Goal: Transaction & Acquisition: Purchase product/service

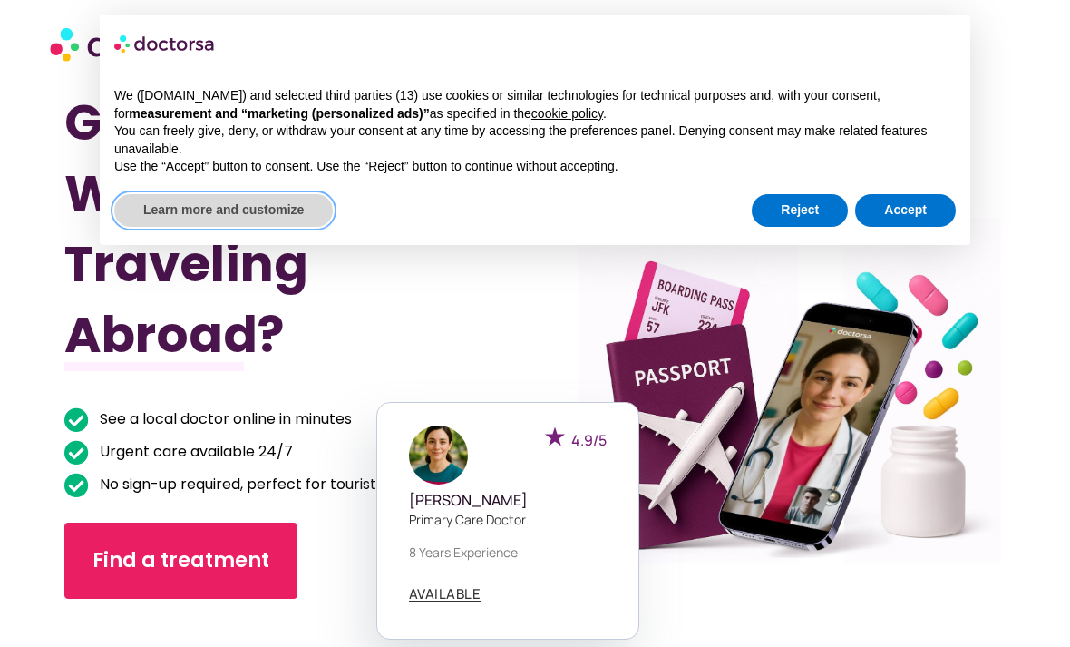
click at [180, 212] on button "Learn more and customize" at bounding box center [223, 210] width 219 height 33
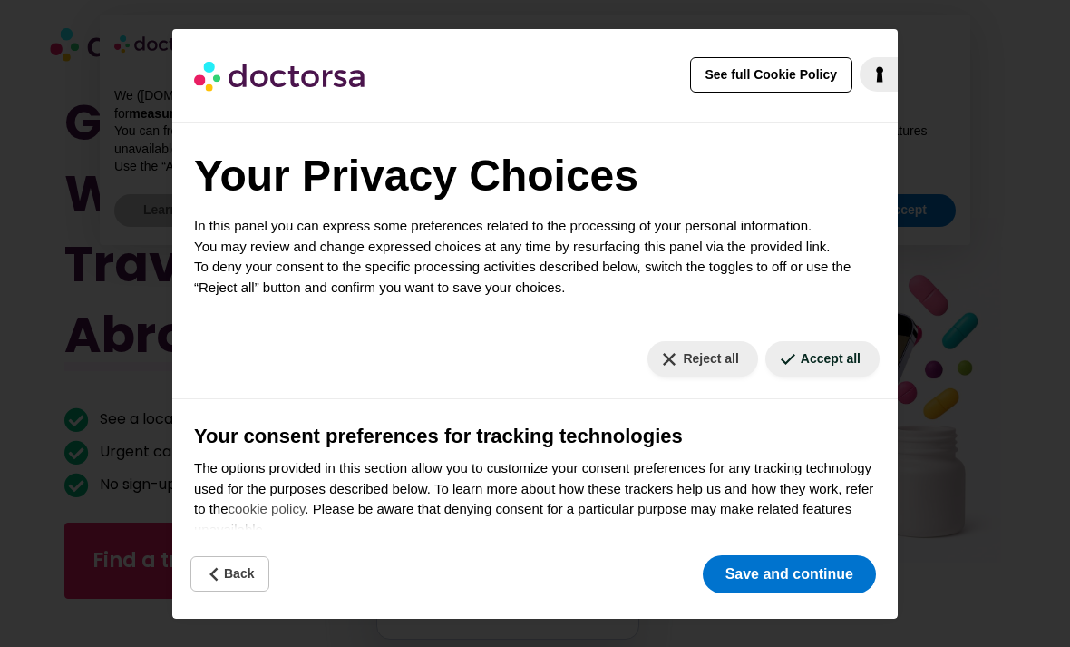
click at [758, 579] on button "Save and continue" at bounding box center [789, 574] width 173 height 38
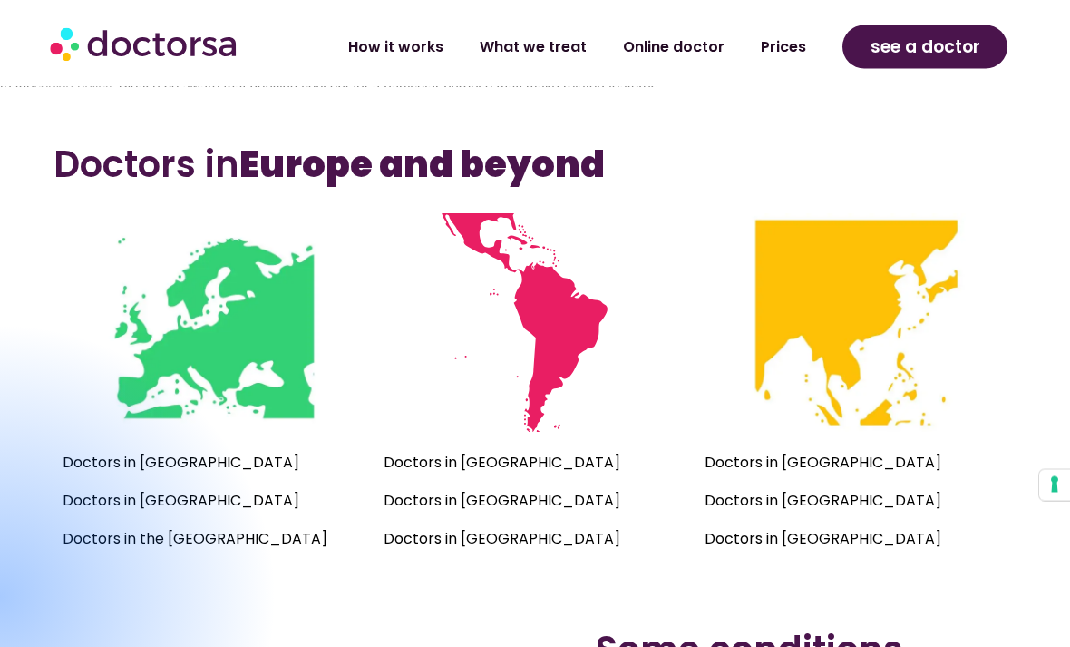
scroll to position [1182, 0]
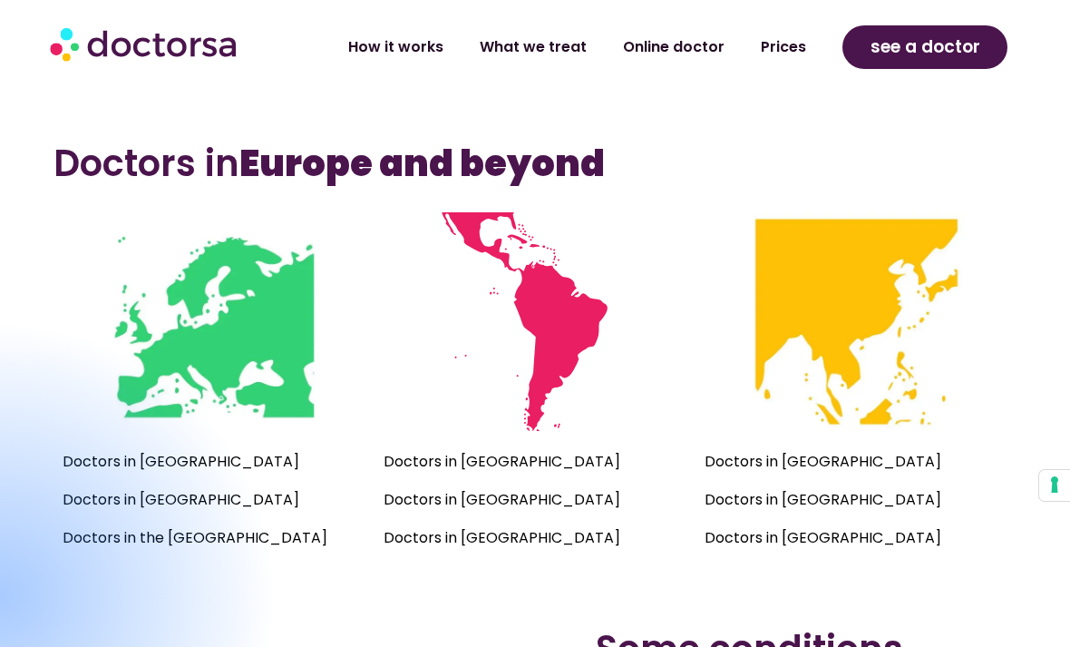
click at [84, 467] on div at bounding box center [0, 596] width 557 height 550
click at [109, 464] on div at bounding box center [0, 596] width 557 height 550
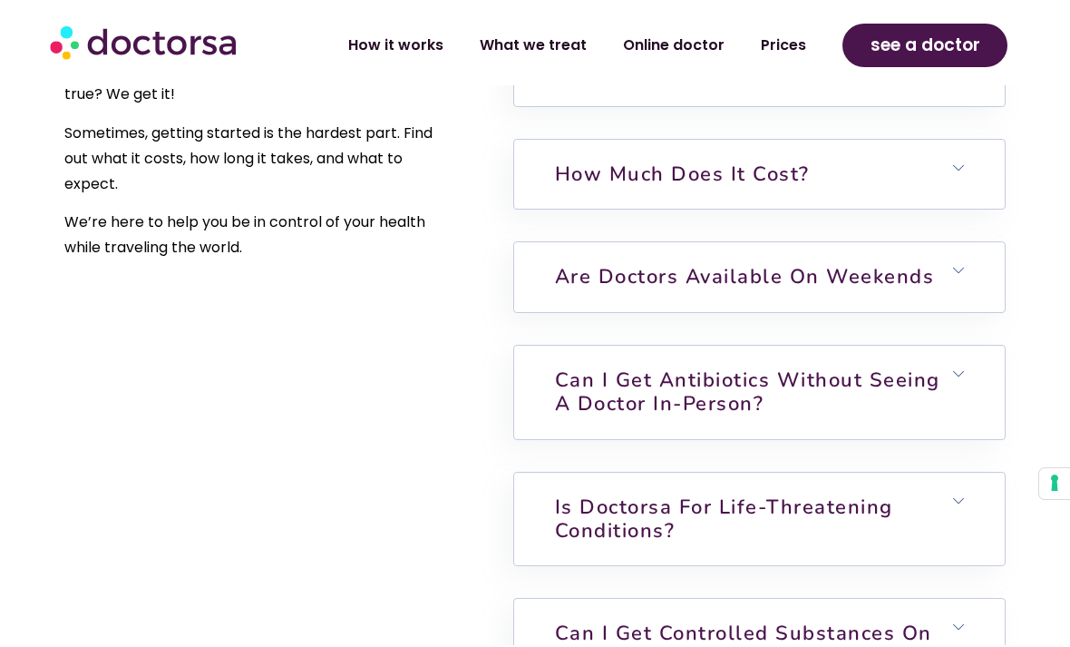
scroll to position [4523, 0]
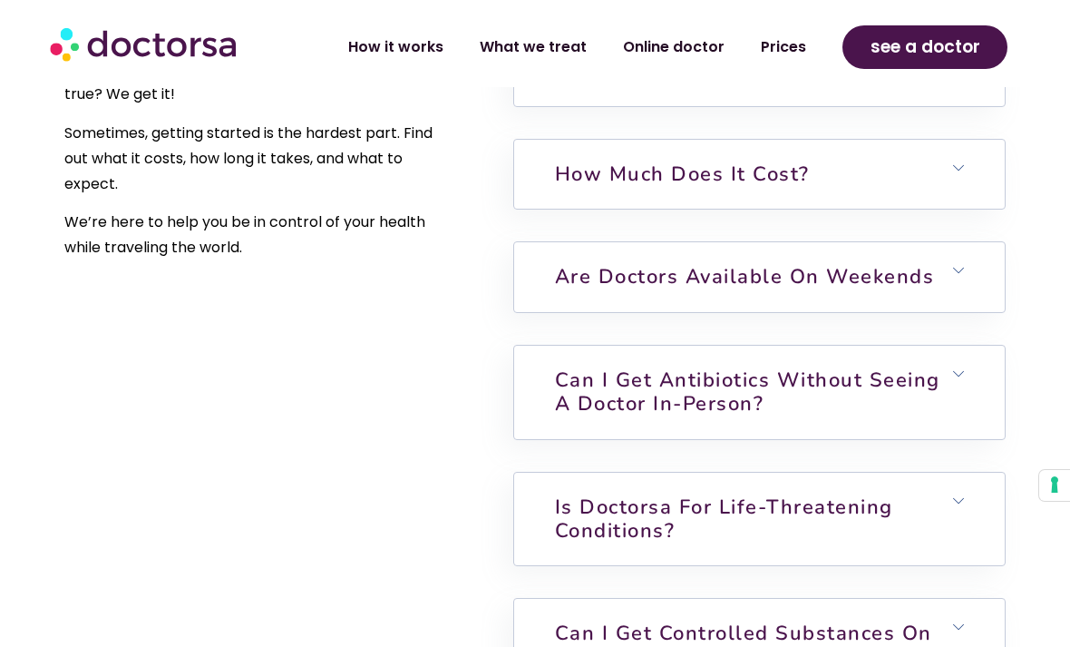
click at [568, 290] on link "Are doctors available on weekends" at bounding box center [745, 276] width 380 height 27
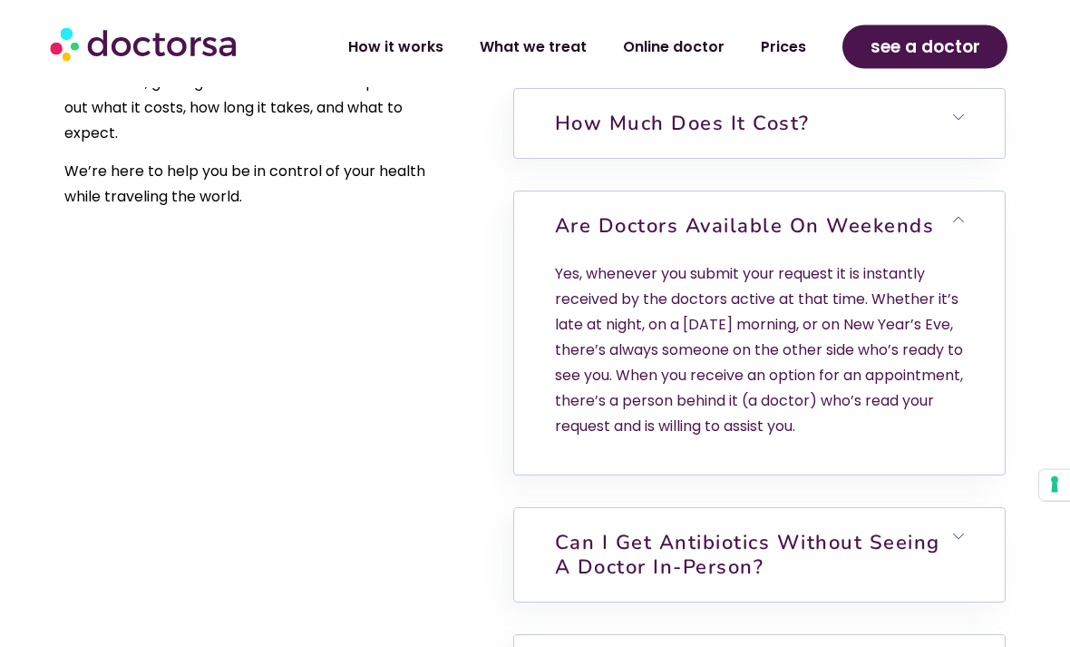
scroll to position [4573, 0]
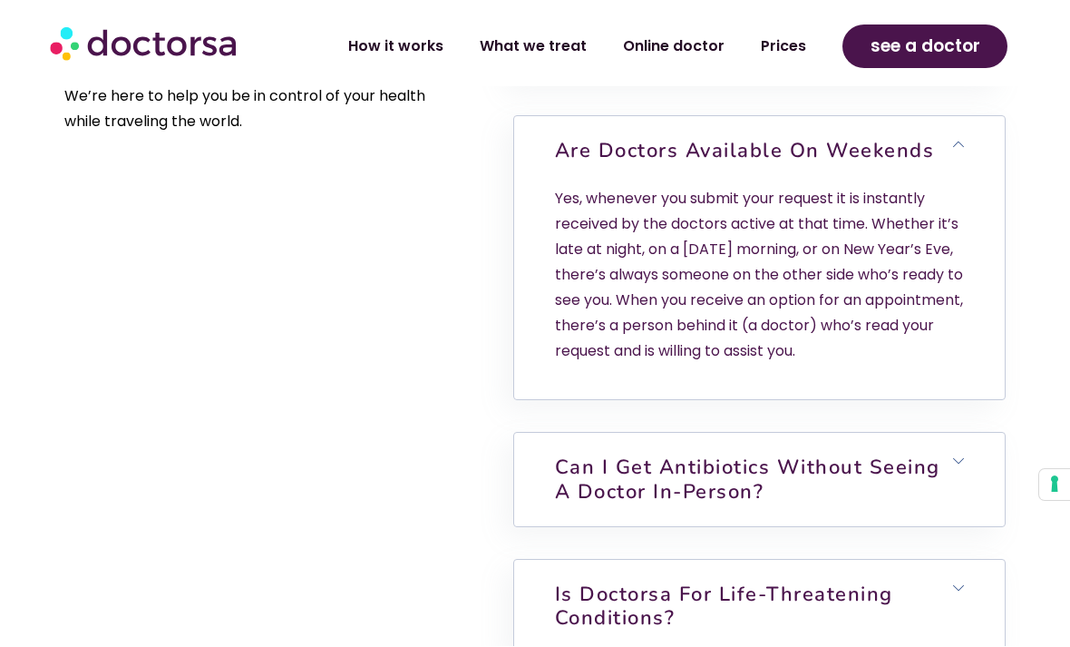
click at [536, 498] on h6 "Can I get antibiotics without seeing a doctor in-person?" at bounding box center [759, 480] width 491 height 93
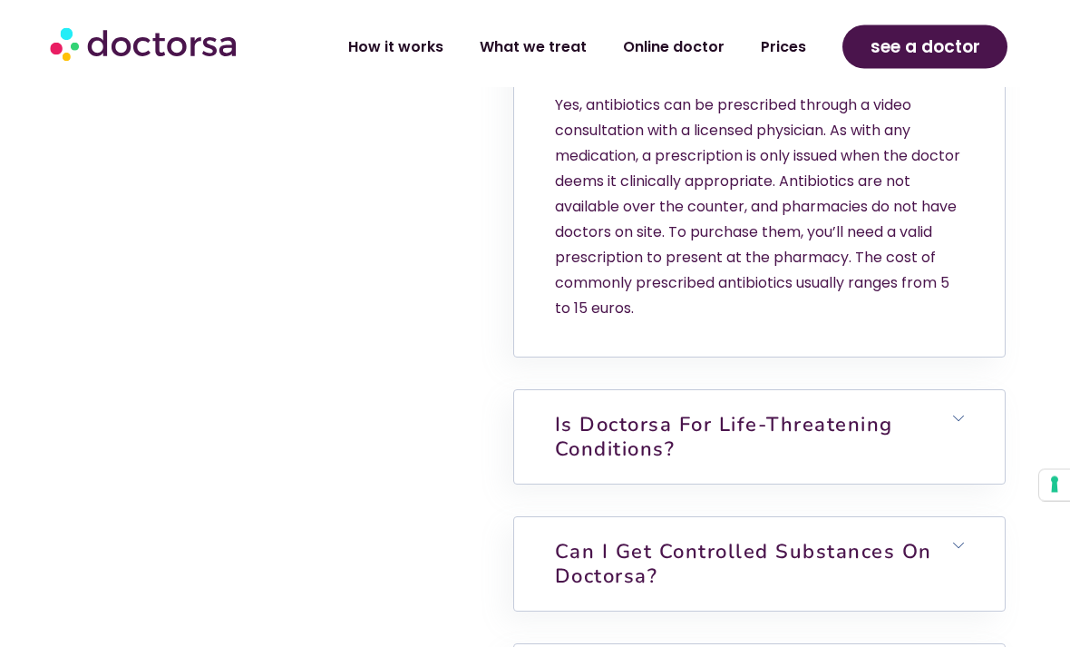
scroll to position [5082, 0]
click at [555, 462] on link "Is Doctorsa for Life-Threatening Conditions?" at bounding box center [724, 436] width 338 height 51
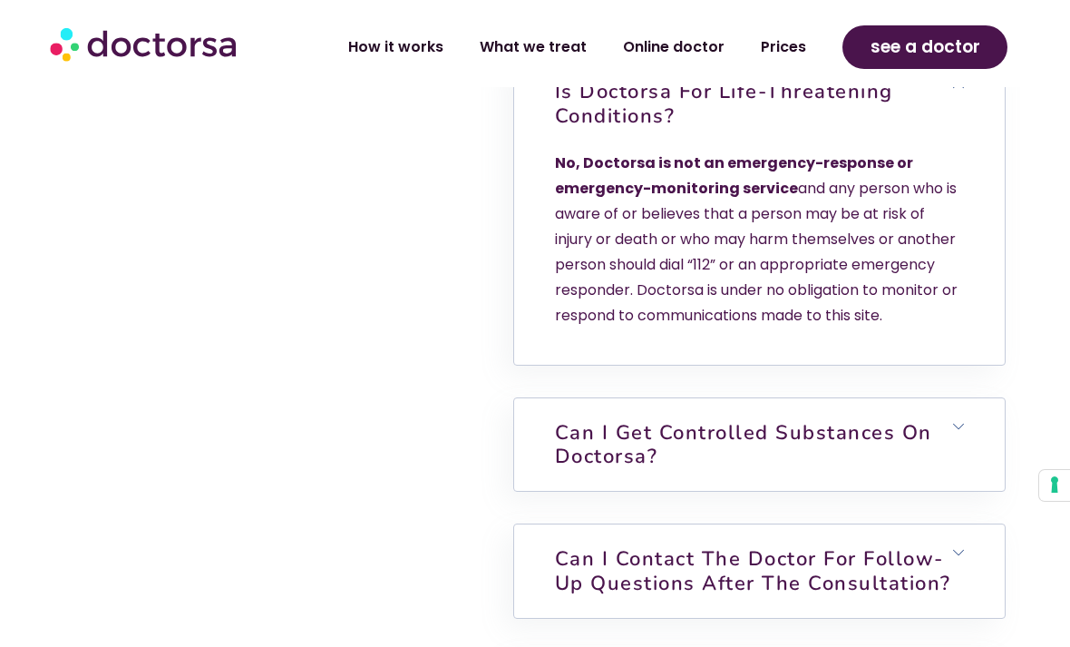
scroll to position [5419, 0]
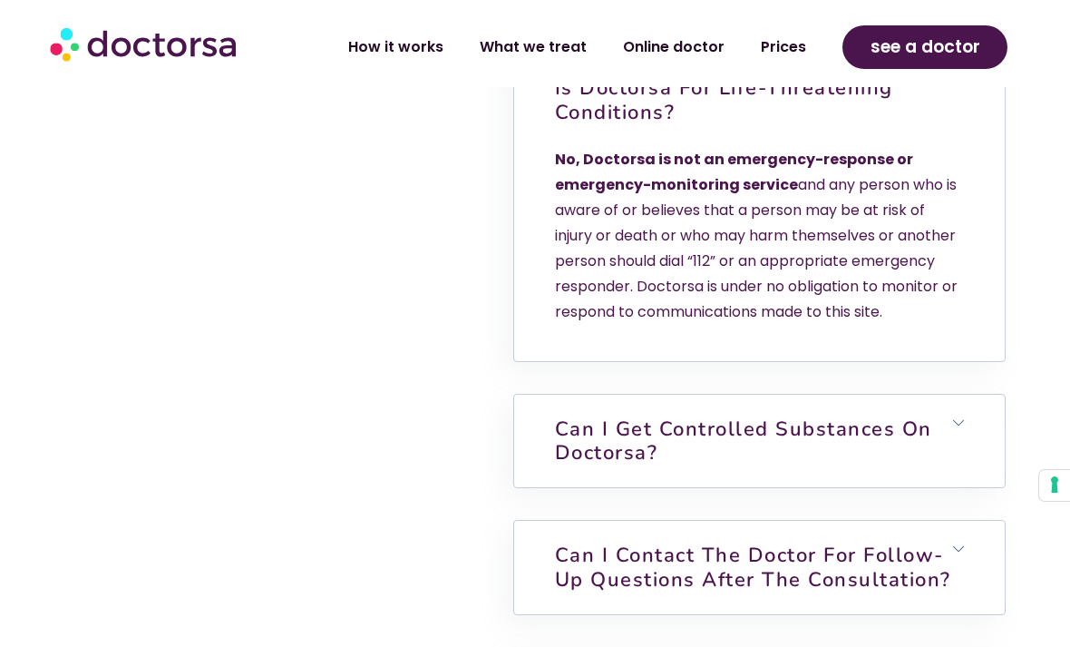
click at [545, 473] on h6 "Can I get controlled substances on Doctorsa?" at bounding box center [759, 441] width 491 height 93
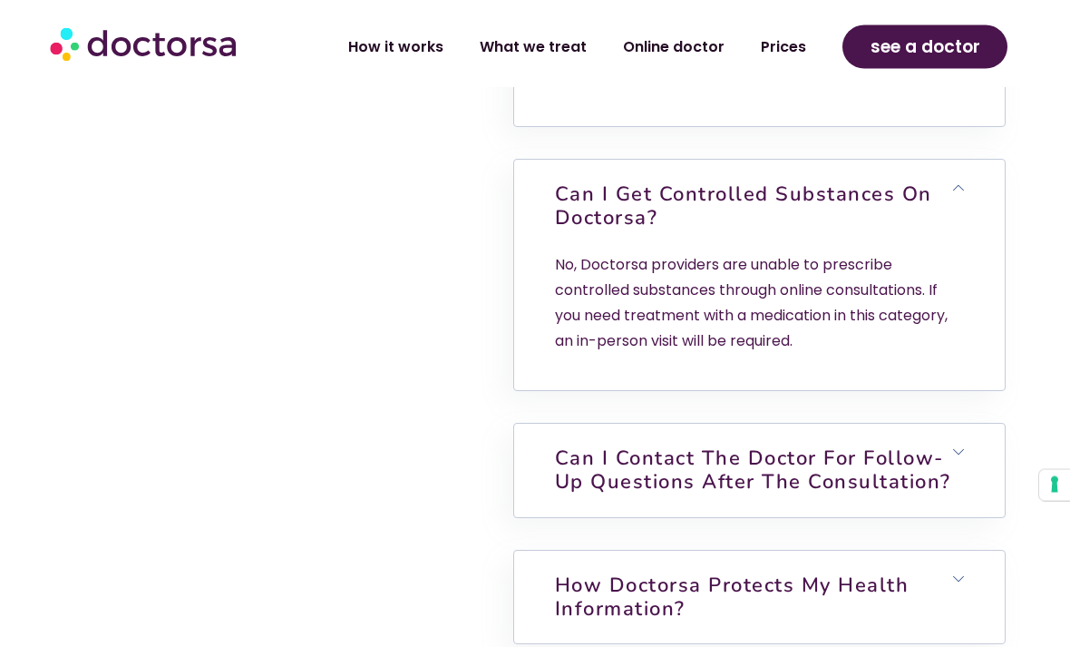
scroll to position [5654, 0]
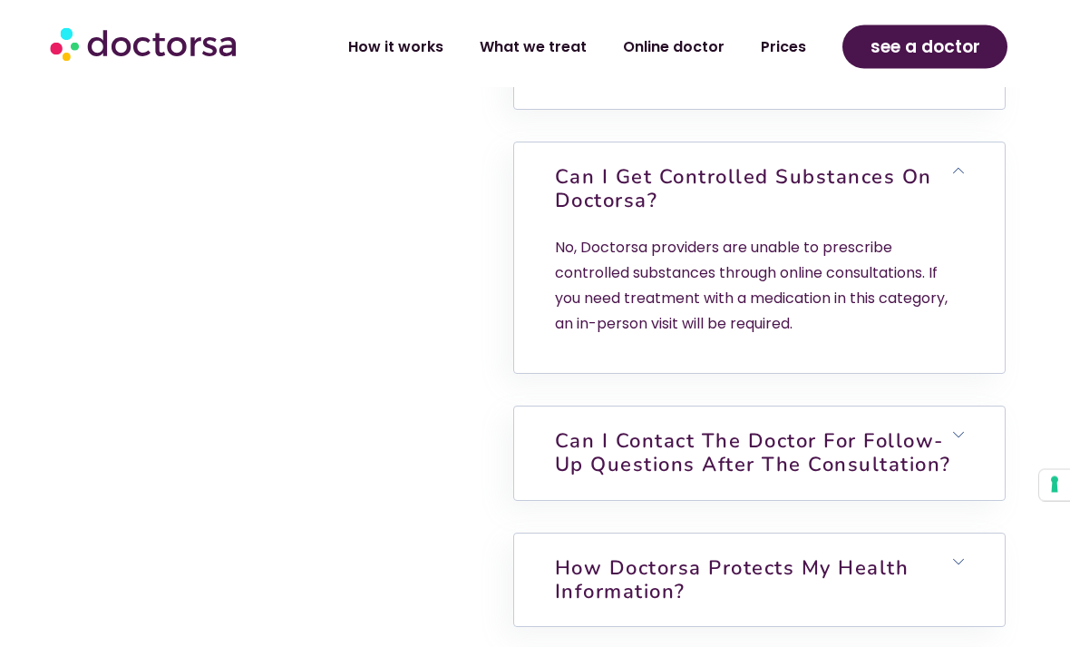
click at [550, 489] on h6 "Can I contact the doctor for follow-up questions after the consultation?" at bounding box center [759, 453] width 491 height 93
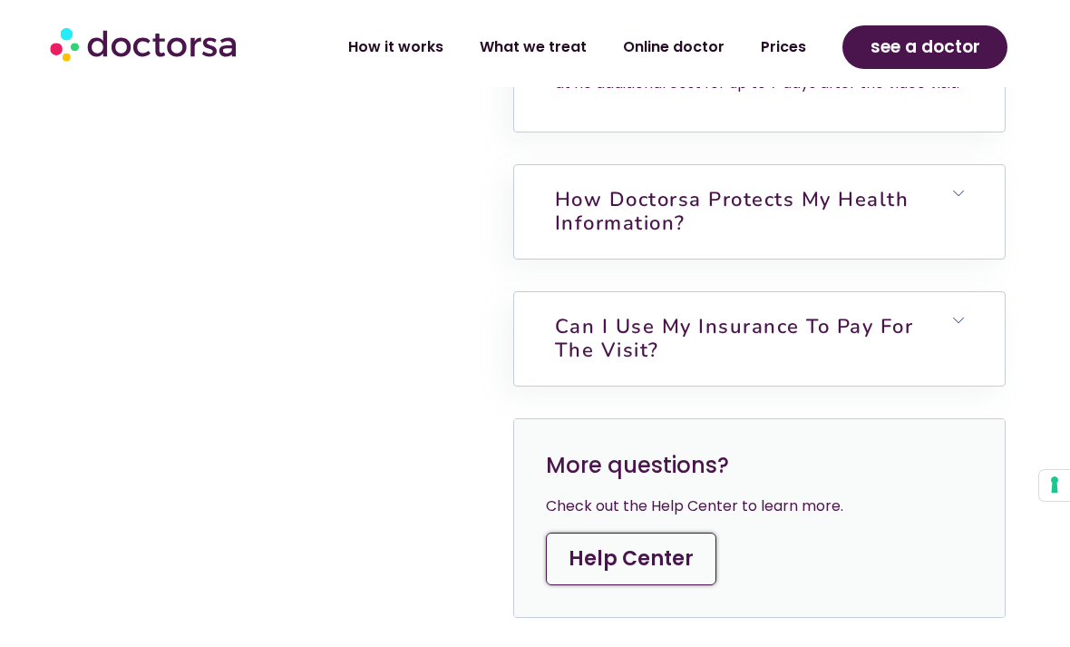
scroll to position [6128, 0]
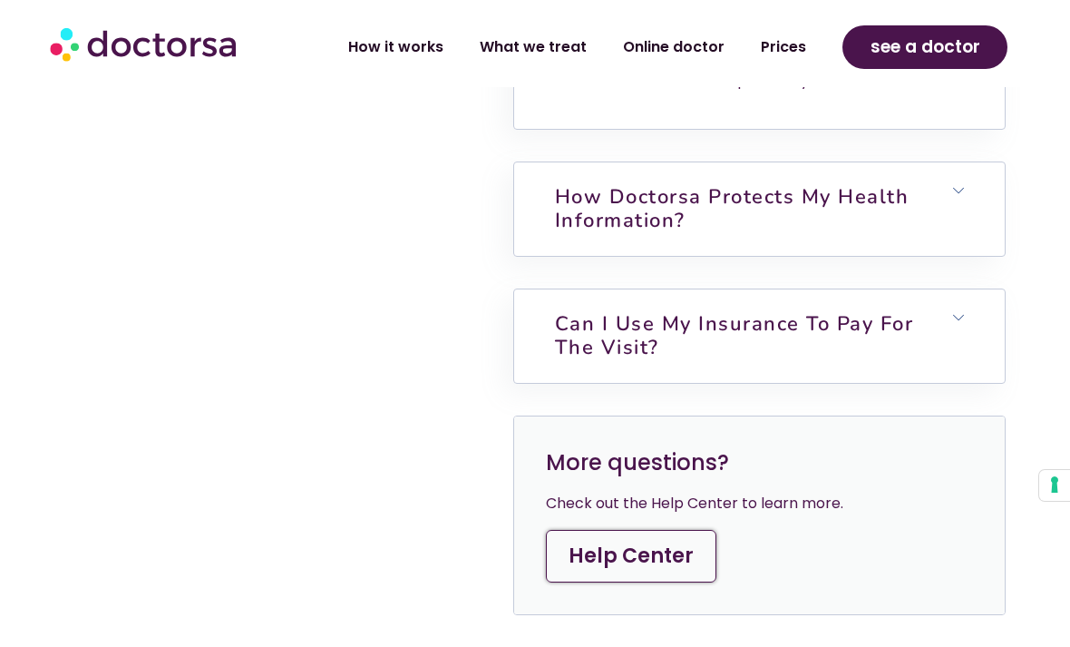
click at [548, 373] on h6 "Can I use my insurance to pay for the visit?" at bounding box center [759, 335] width 491 height 93
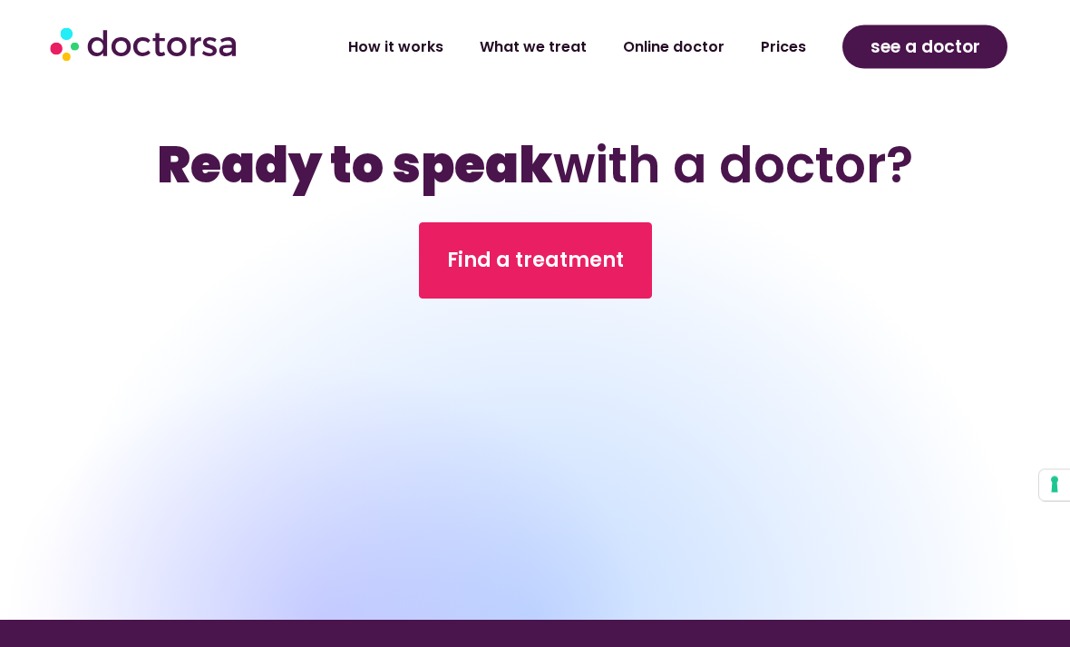
scroll to position [7129, 0]
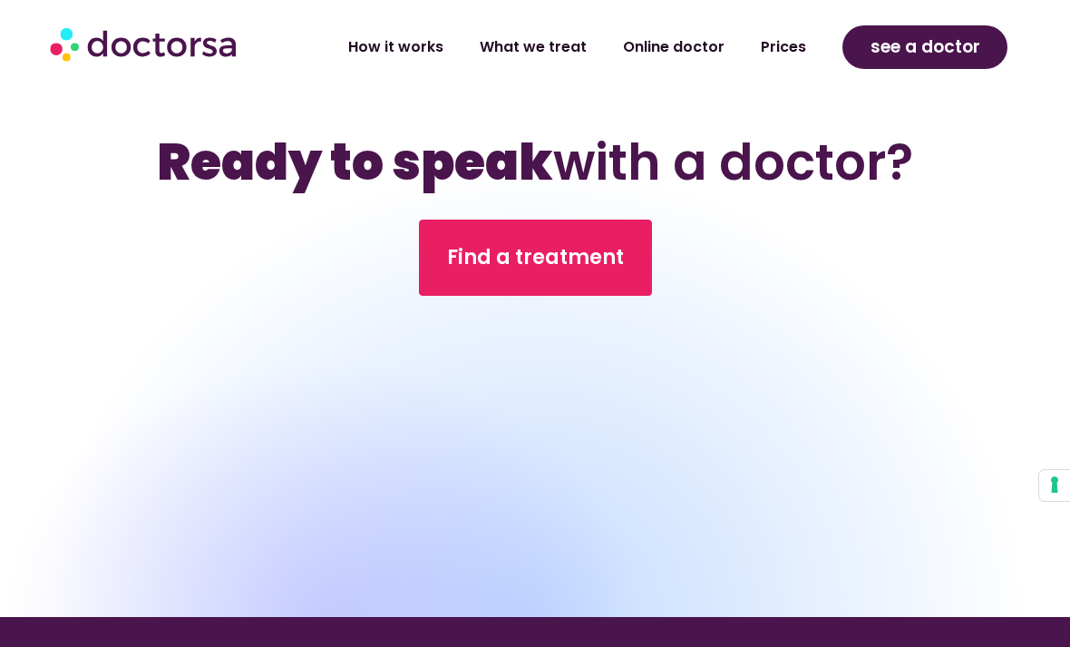
click at [489, 296] on link "Find a treatment" at bounding box center [535, 258] width 233 height 76
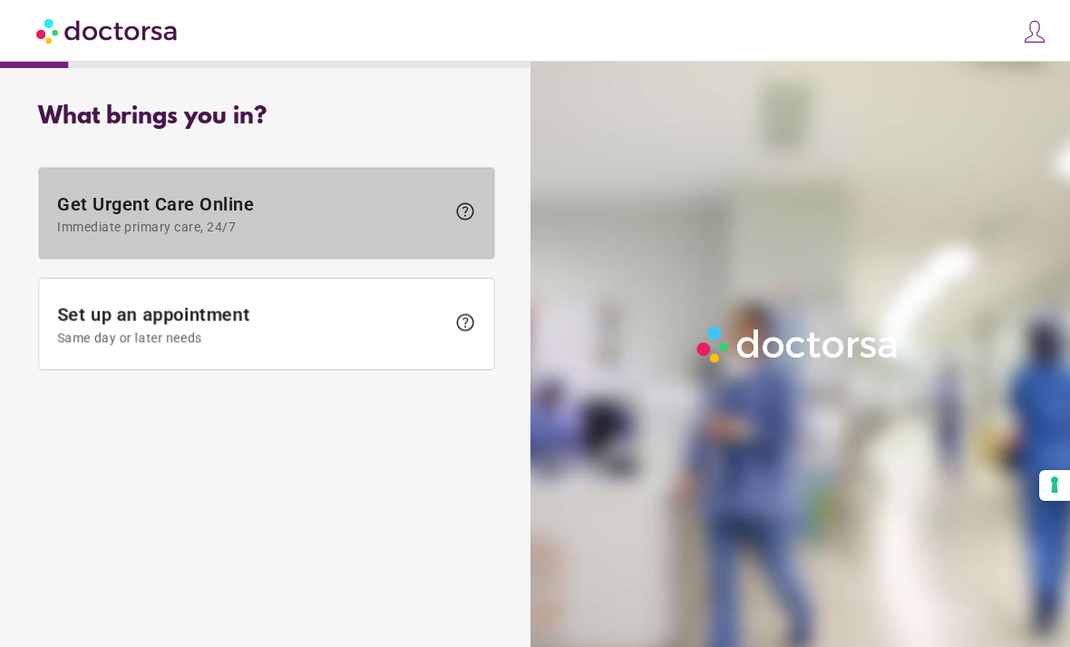
click at [76, 223] on span "Immediate primary care, 24/7" at bounding box center [251, 227] width 388 height 15
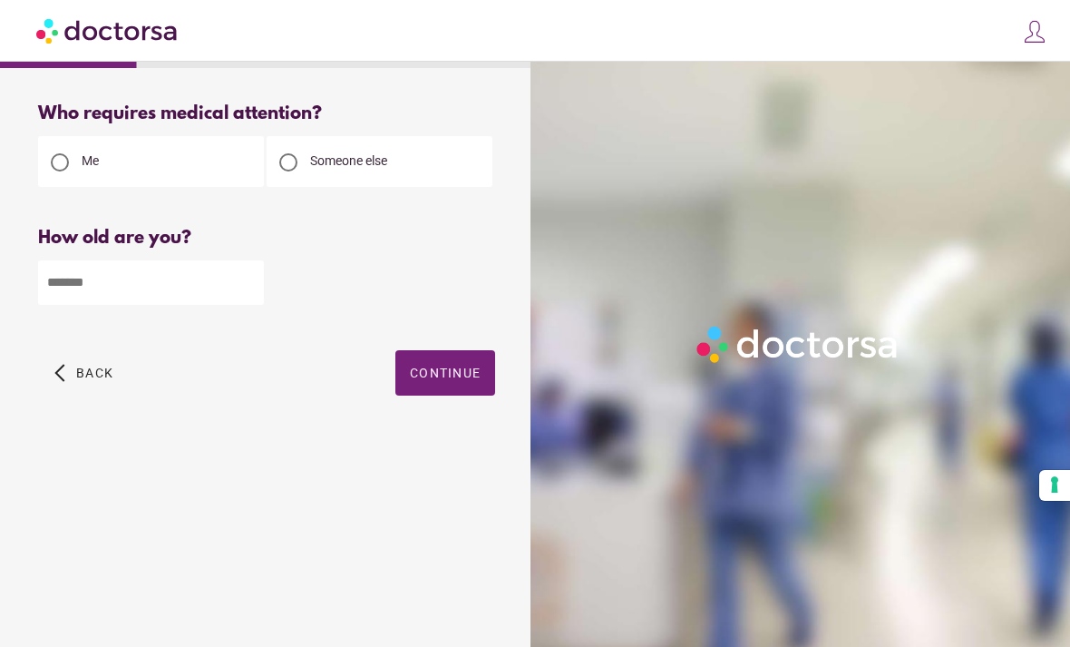
click at [424, 392] on span "button" at bounding box center [445, 372] width 100 height 45
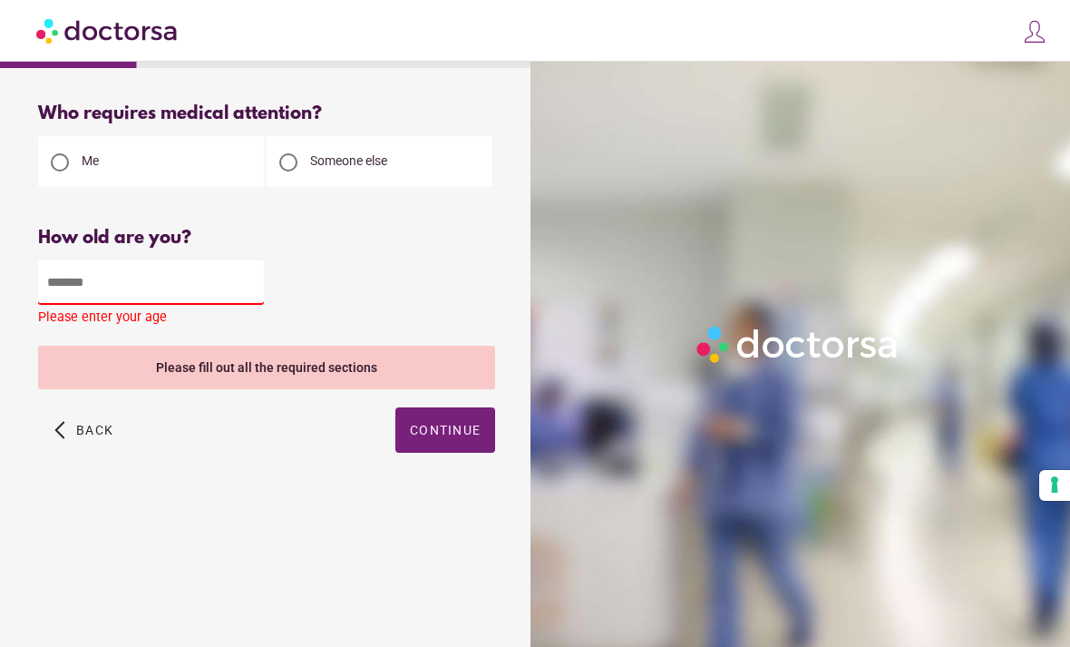
click at [71, 304] on input "number" at bounding box center [151, 282] width 226 height 44
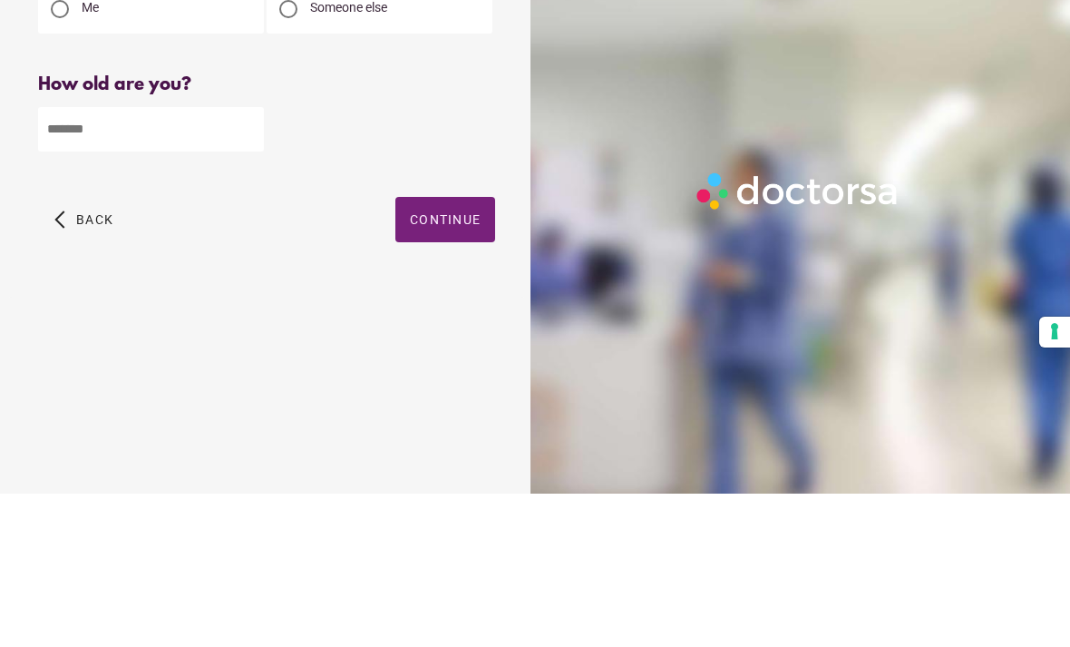
type input "**"
click at [420, 350] on span "button" at bounding box center [445, 372] width 100 height 45
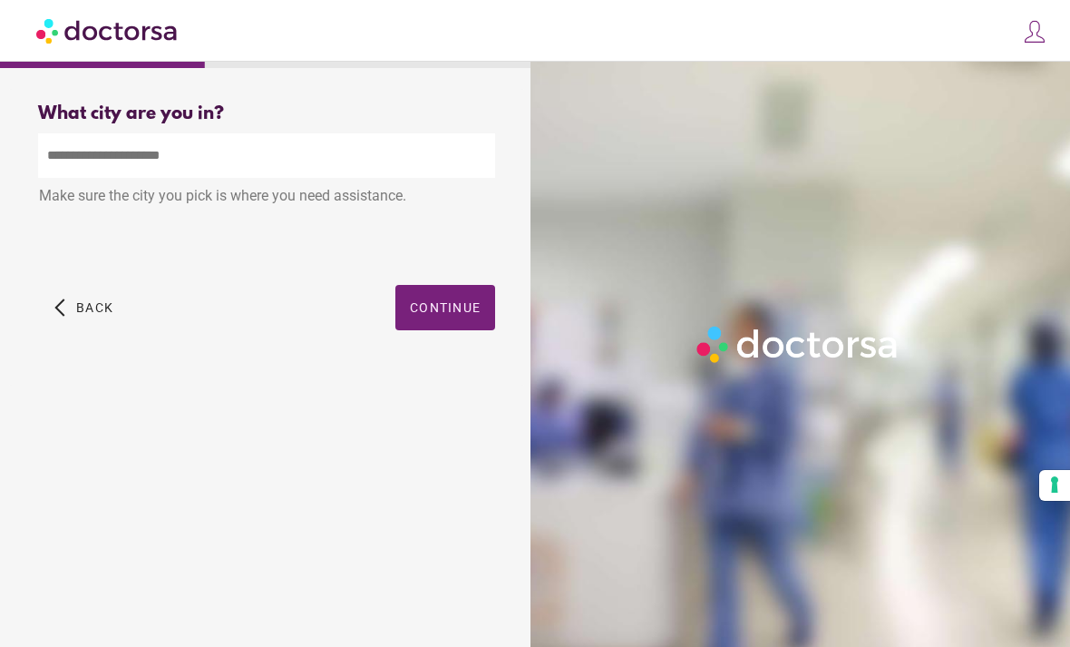
click at [73, 133] on input "text" at bounding box center [266, 155] width 457 height 44
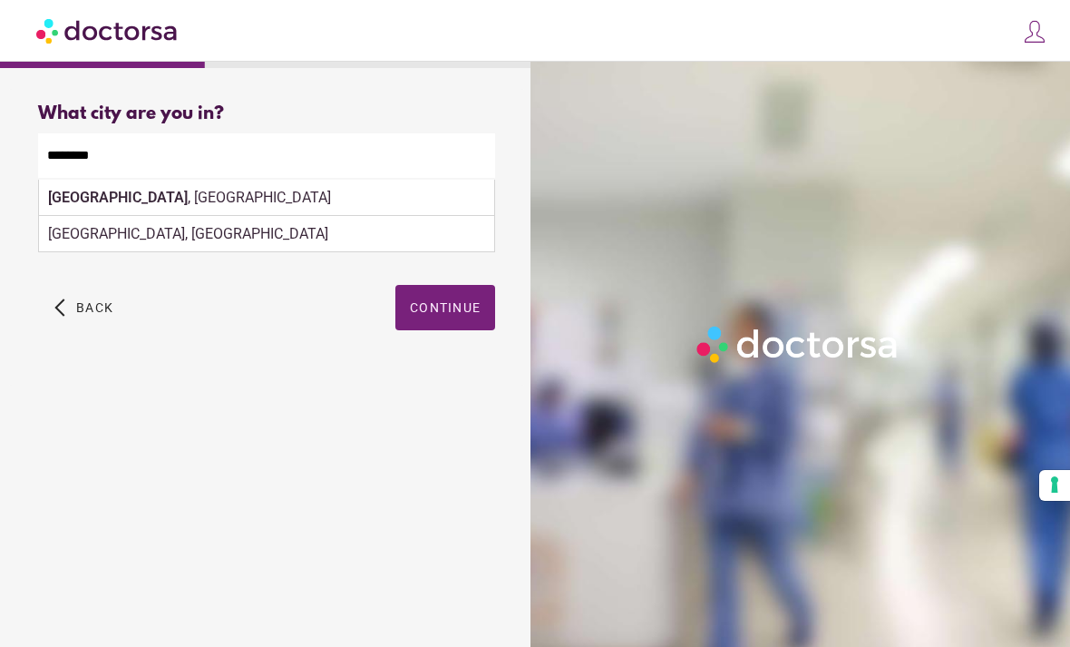
click at [436, 300] on span "Continue" at bounding box center [445, 307] width 71 height 15
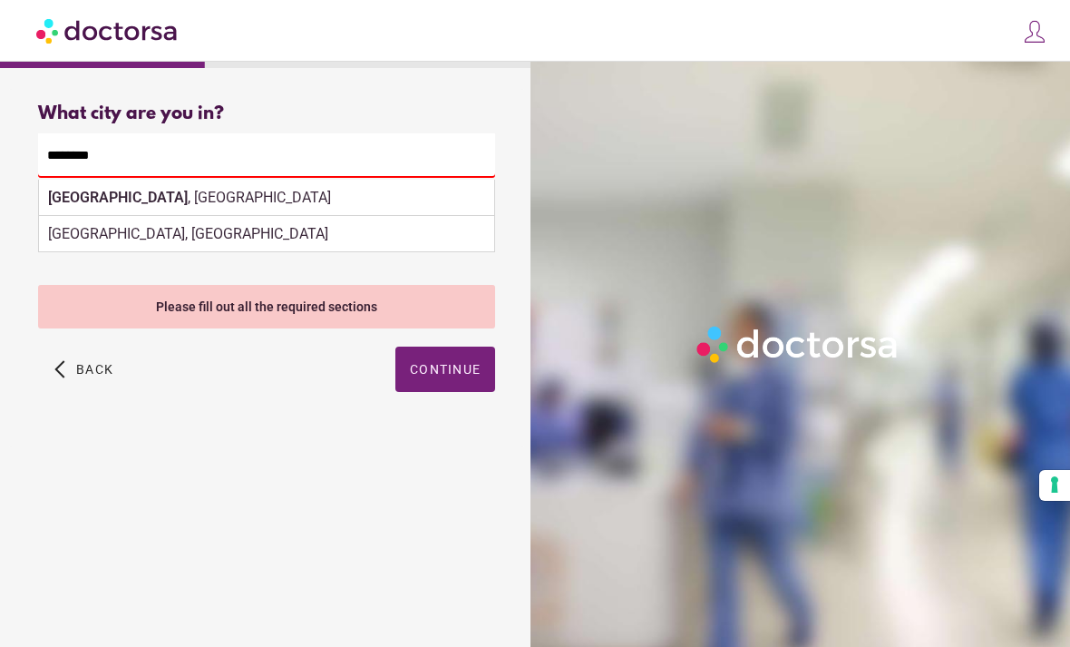
click at [66, 216] on div "Arrondissement de Grenoble, France" at bounding box center [266, 234] width 455 height 36
type input "**********"
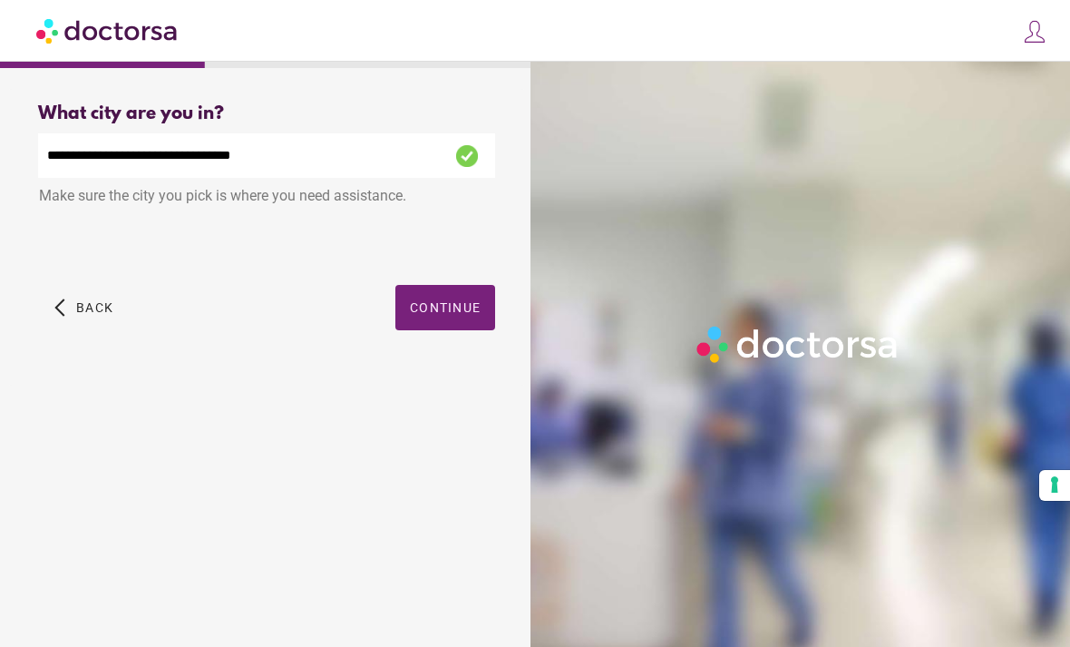
click at [419, 300] on span "Continue" at bounding box center [445, 307] width 71 height 15
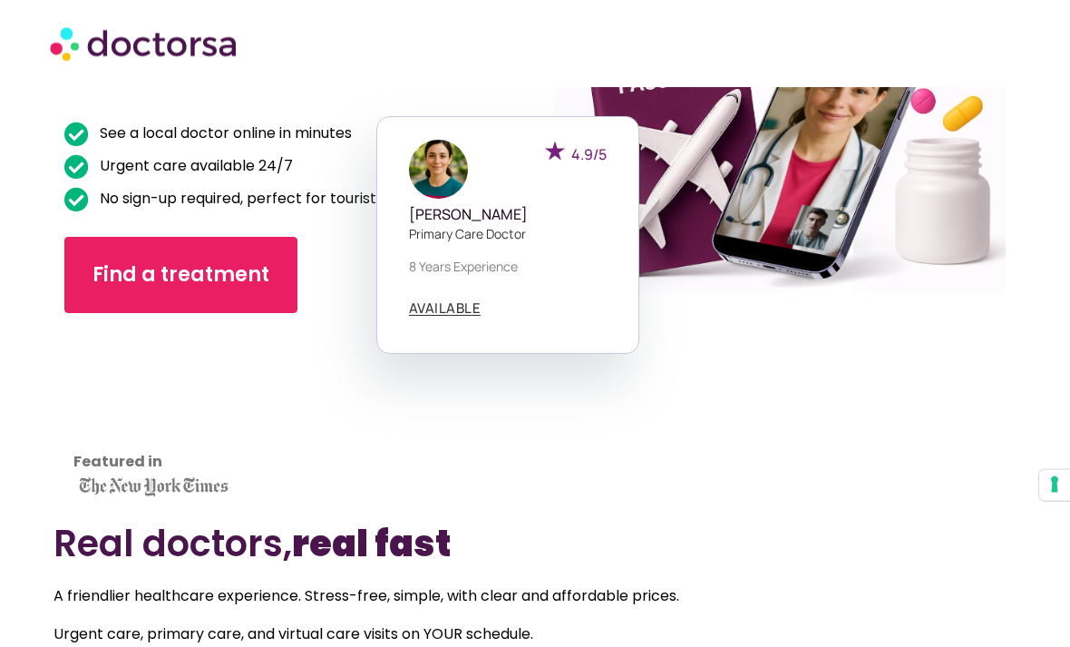
scroll to position [287, 0]
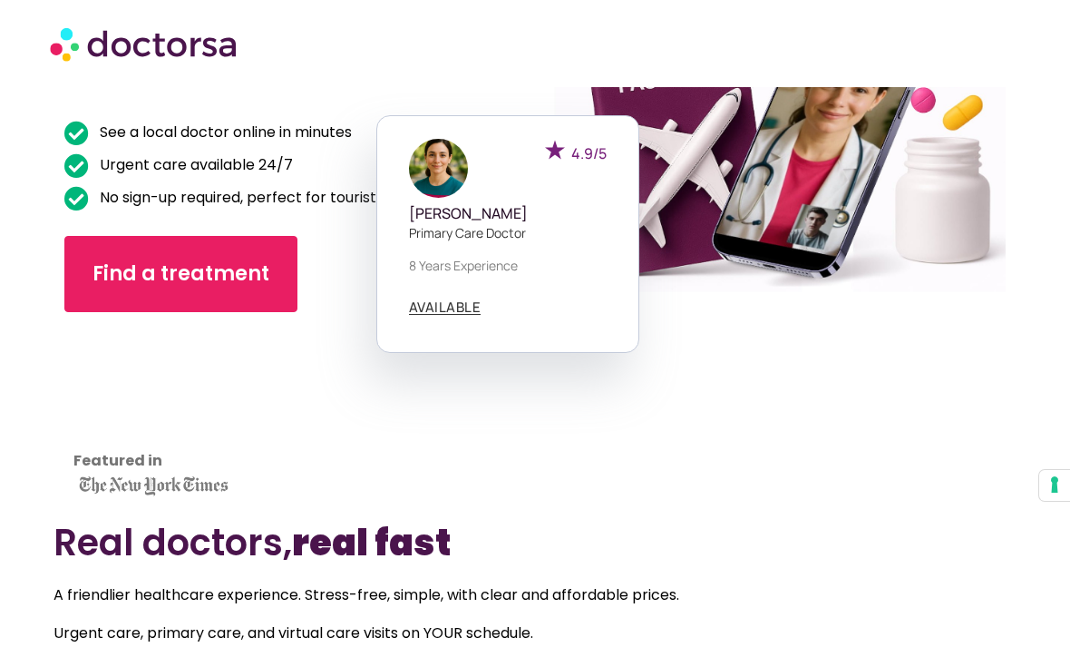
click at [24, 427] on section "Got Sick While Traveling Abroad? See a local doctor online in minutes Urgent ca…" at bounding box center [535, 151] width 1070 height 702
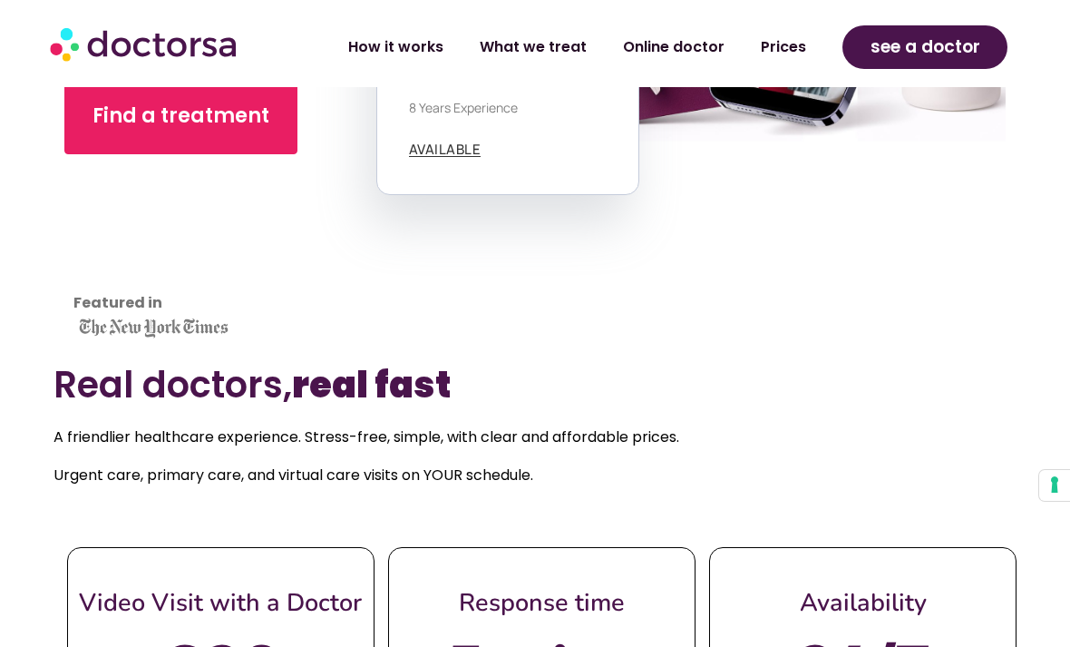
scroll to position [445, 0]
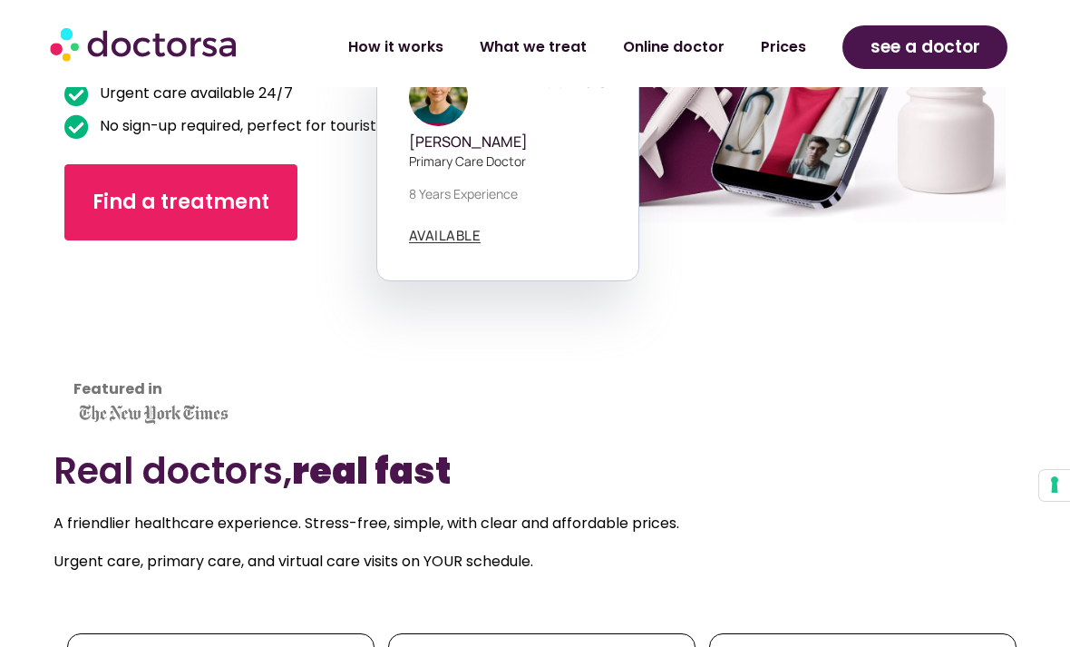
click at [135, 216] on span "Find a treatment" at bounding box center [181, 202] width 177 height 29
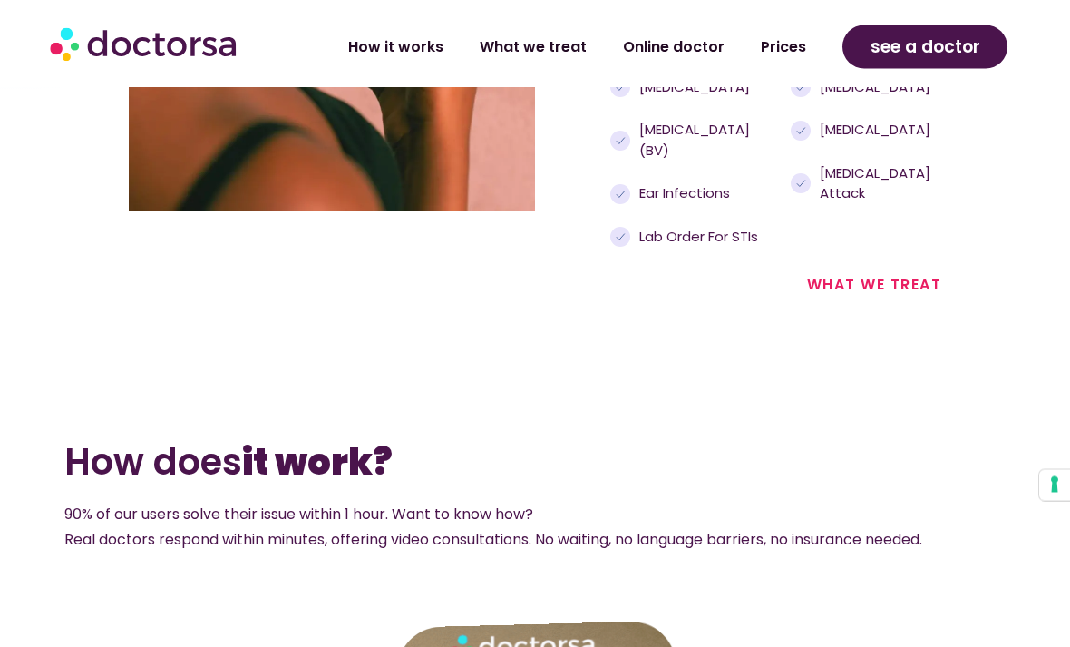
scroll to position [2349, 0]
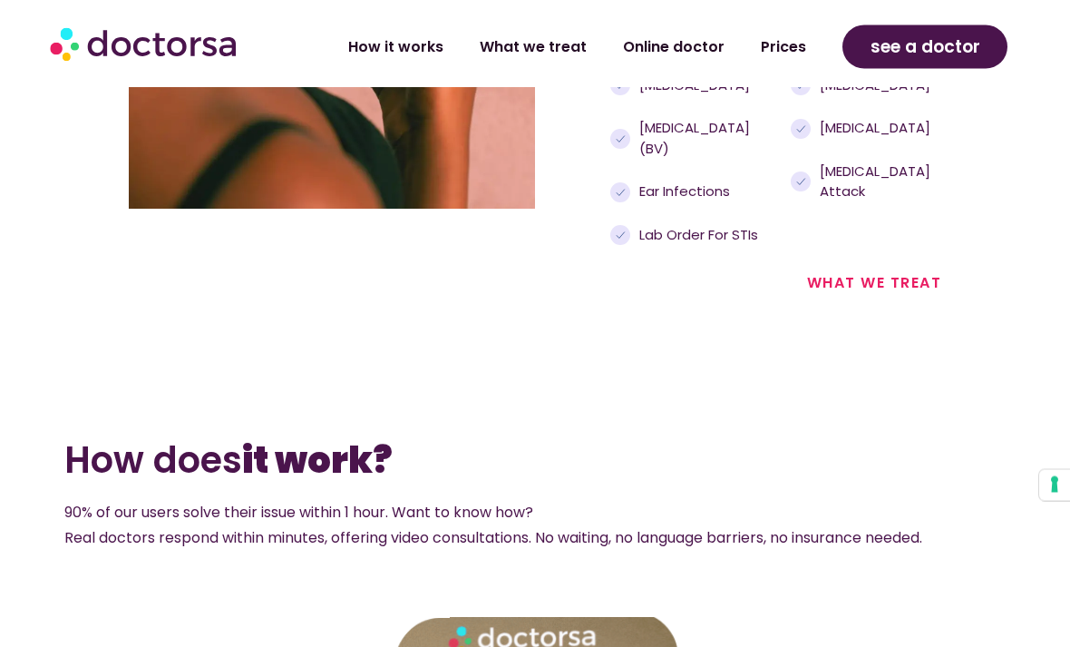
click at [36, 407] on section "How does it work? 90% of our users solve their issue within 1 hour. Want to kno…" at bounding box center [535, 437] width 1070 height 254
click at [873, 294] on link "what we treat" at bounding box center [874, 283] width 135 height 21
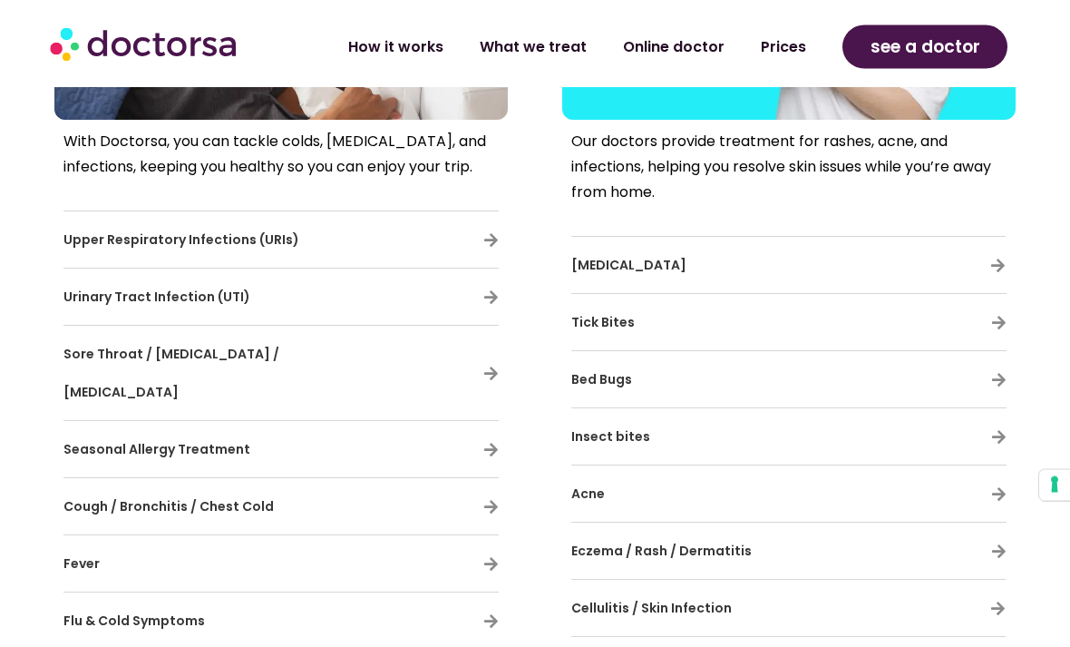
scroll to position [921, 0]
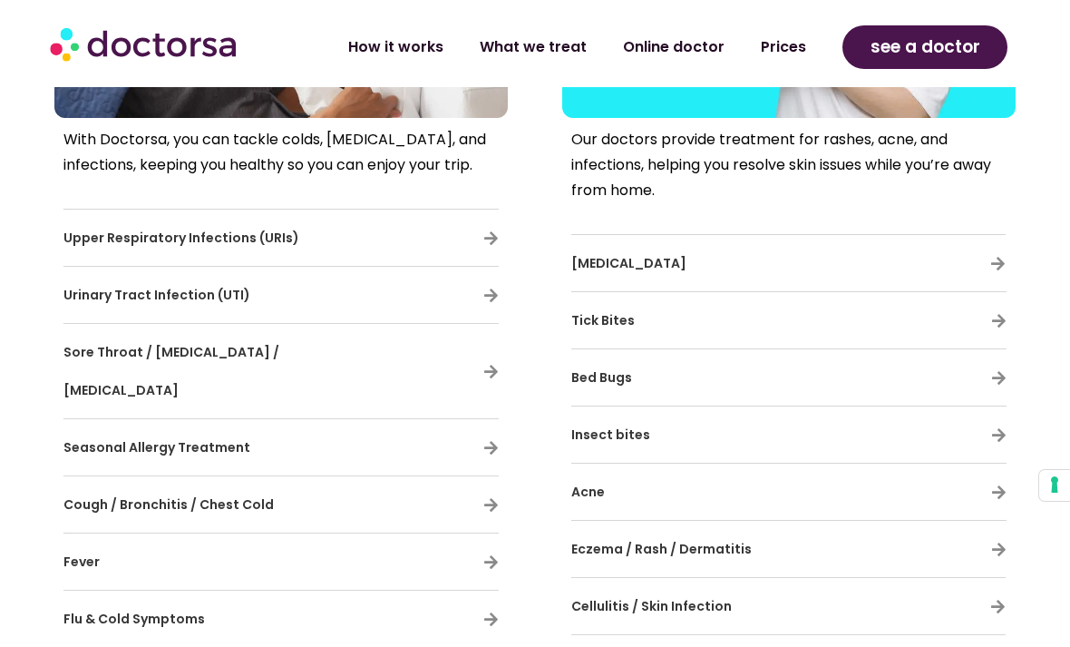
click at [100, 361] on span "Sore Throat / Pharyngitis / Tonsillitis" at bounding box center [171, 371] width 216 height 56
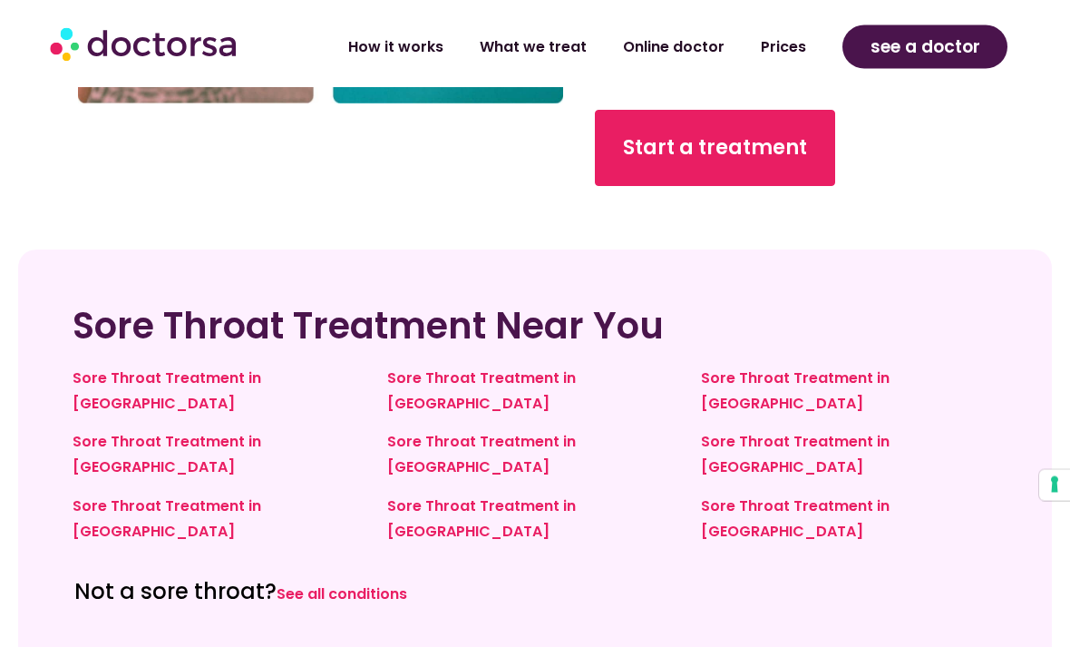
scroll to position [5179, 0]
click at [412, 431] on link "Sore Throat Treatment in [GEOGRAPHIC_DATA]" at bounding box center [481, 454] width 189 height 46
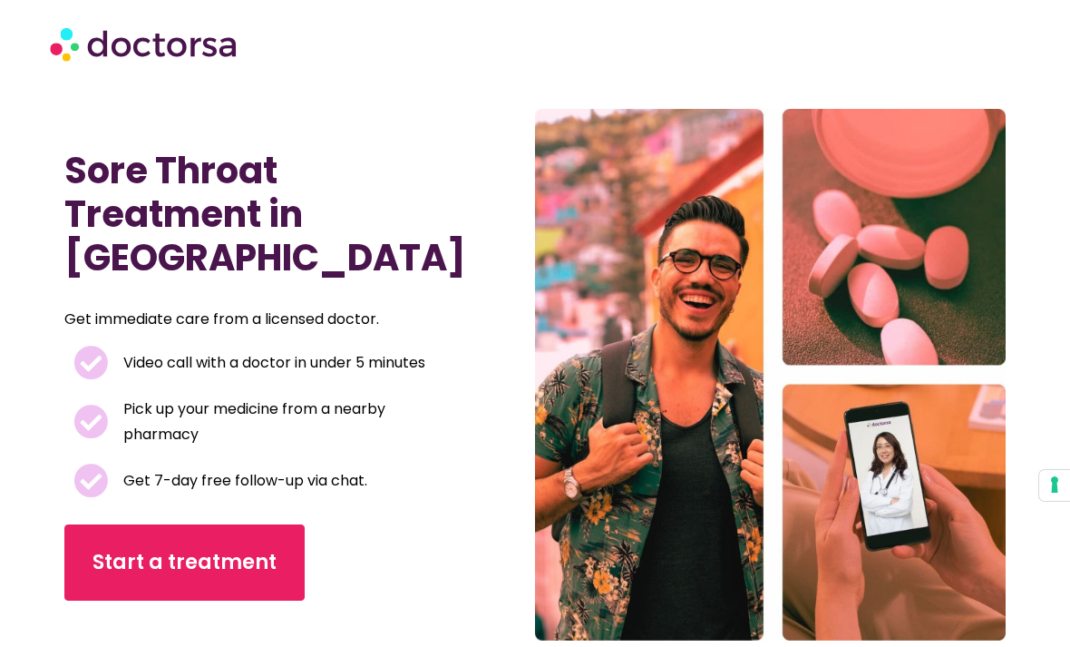
click at [112, 548] on span "Start a treatment" at bounding box center [185, 562] width 184 height 29
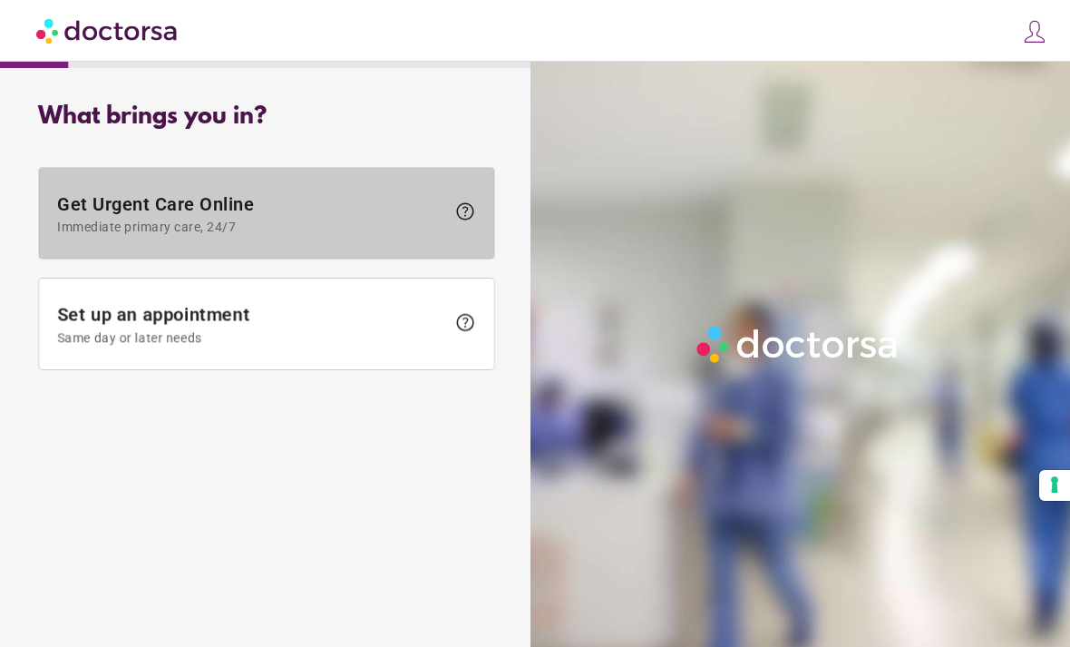
click at [92, 199] on span "Get Urgent Care Online Immediate primary care, 24/7" at bounding box center [251, 213] width 388 height 41
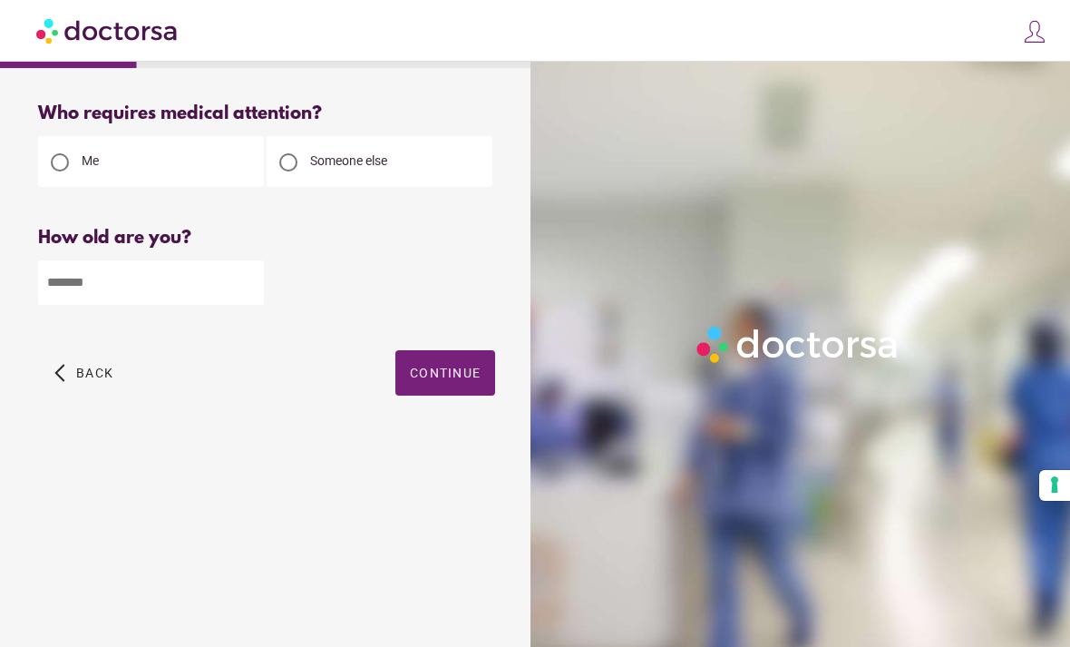
click at [65, 283] on input "number" at bounding box center [151, 282] width 226 height 44
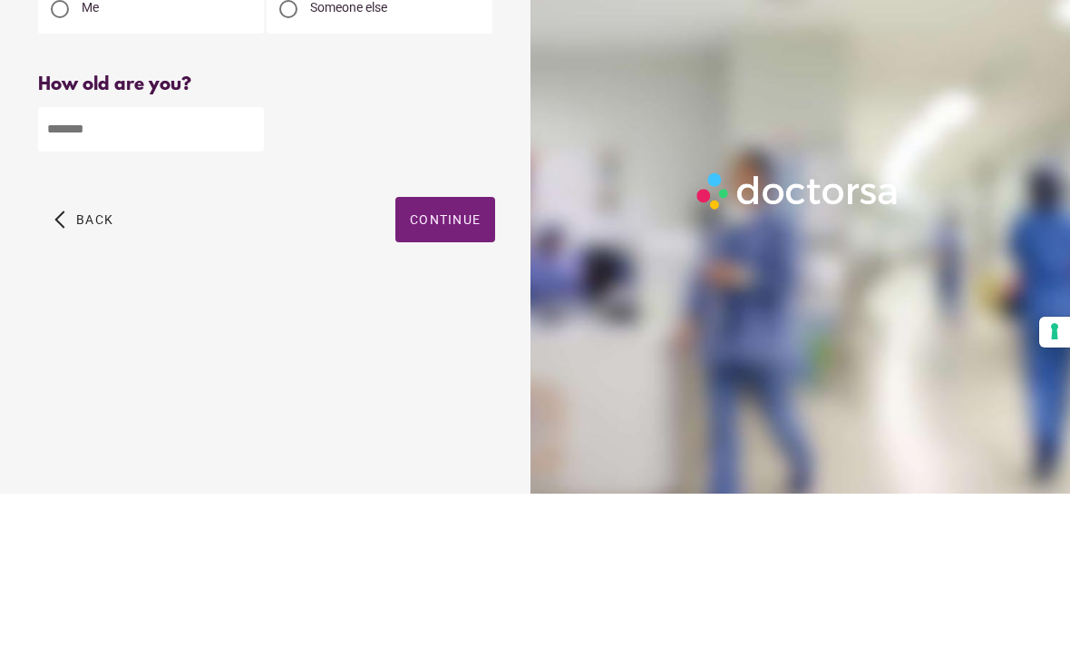
type input "**"
click at [415, 366] on span "Continue" at bounding box center [445, 373] width 71 height 15
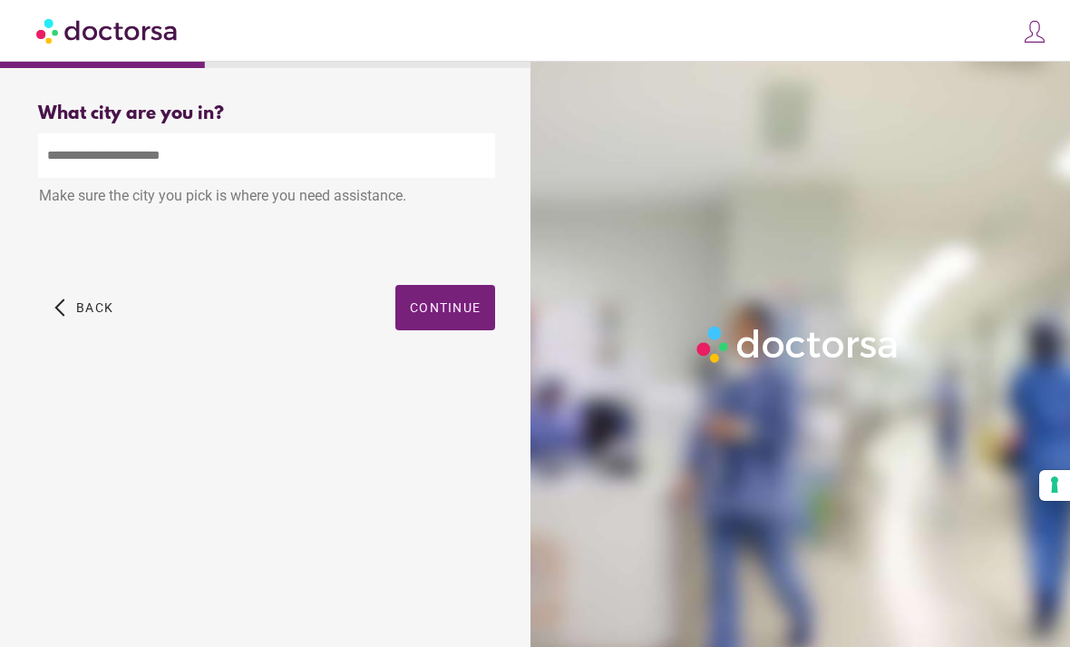
click at [68, 133] on input "text" at bounding box center [266, 155] width 457 height 44
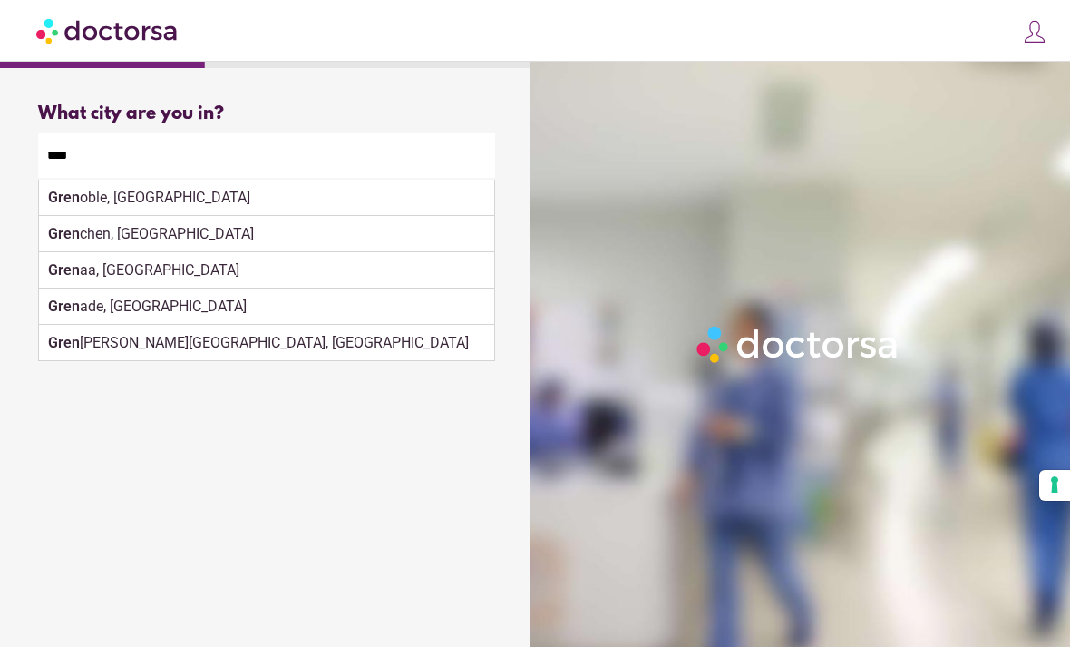
click at [72, 189] on strong "Gren" at bounding box center [64, 197] width 32 height 17
type input "**********"
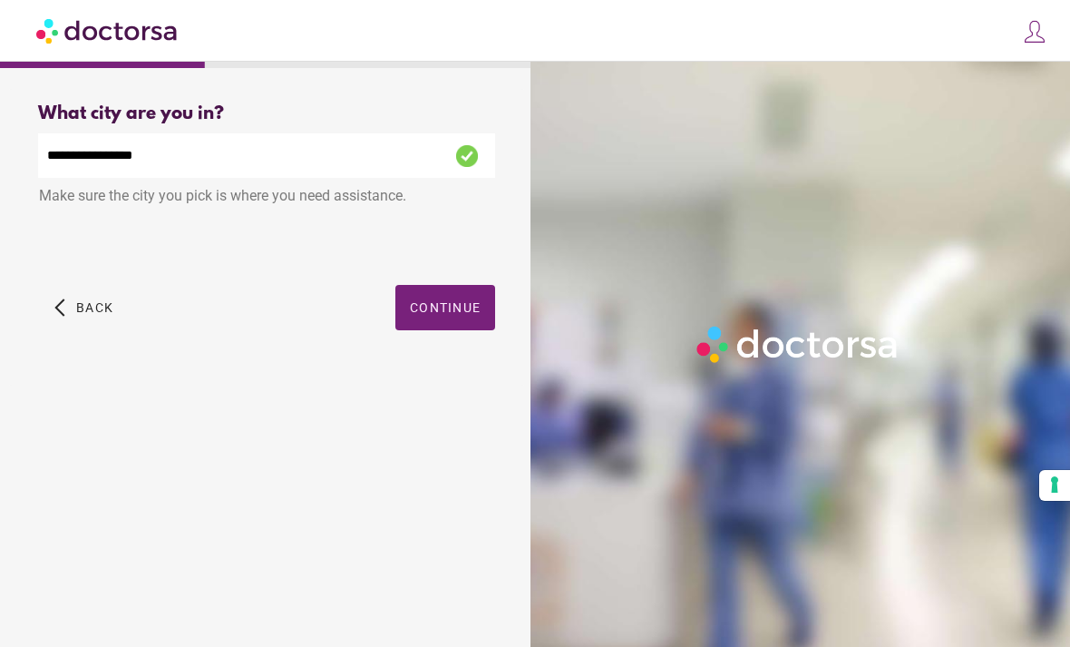
click at [410, 300] on span "Continue" at bounding box center [445, 307] width 71 height 15
